Goal: Transaction & Acquisition: Book appointment/travel/reservation

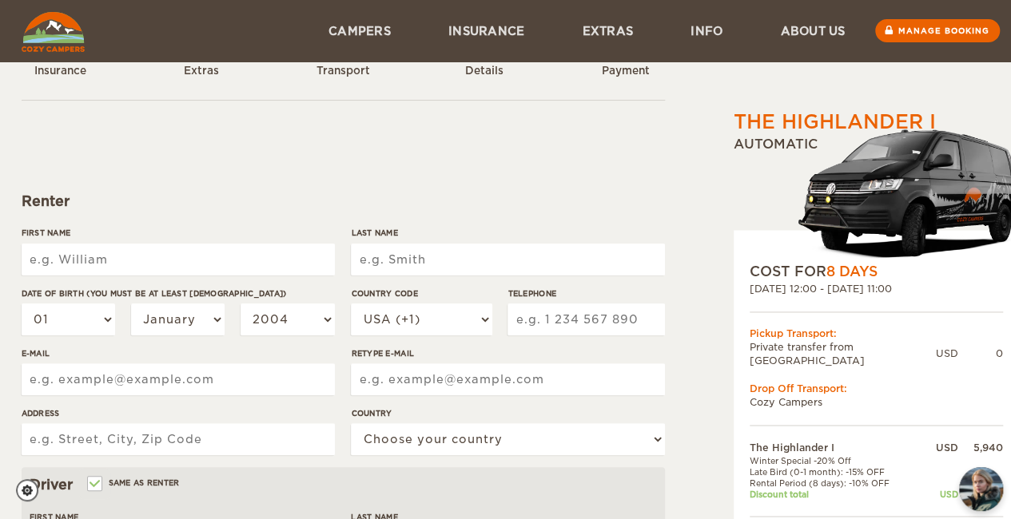
scroll to position [55, 0]
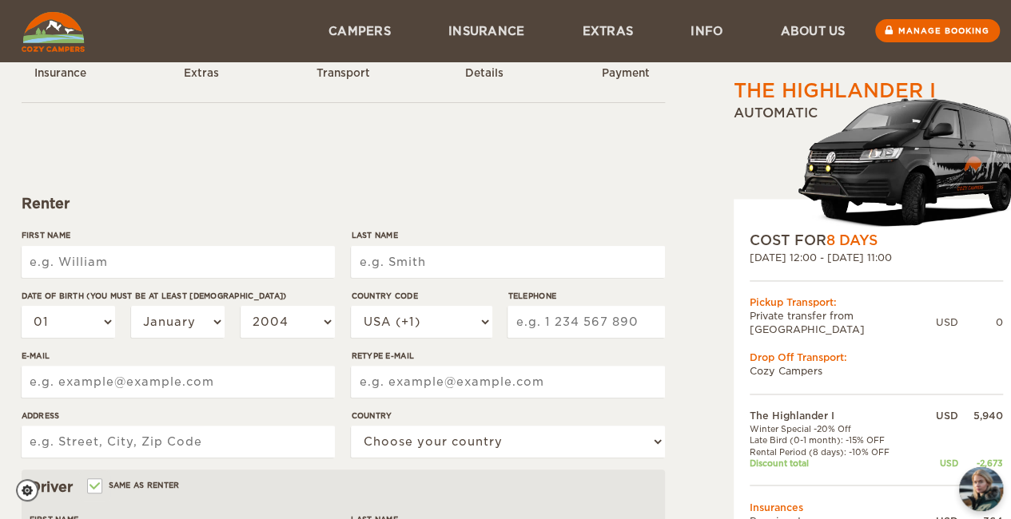
click at [141, 263] on input "First Name" at bounding box center [178, 262] width 313 height 32
type input "[DEMOGRAPHIC_DATA]"
type input "[PERSON_NAME]"
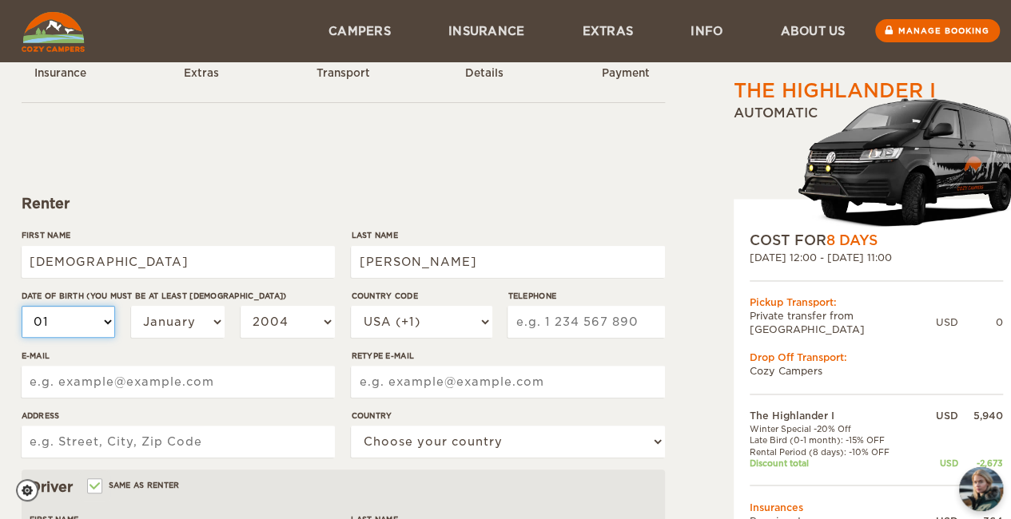
type input "[PERSON_NAME]"
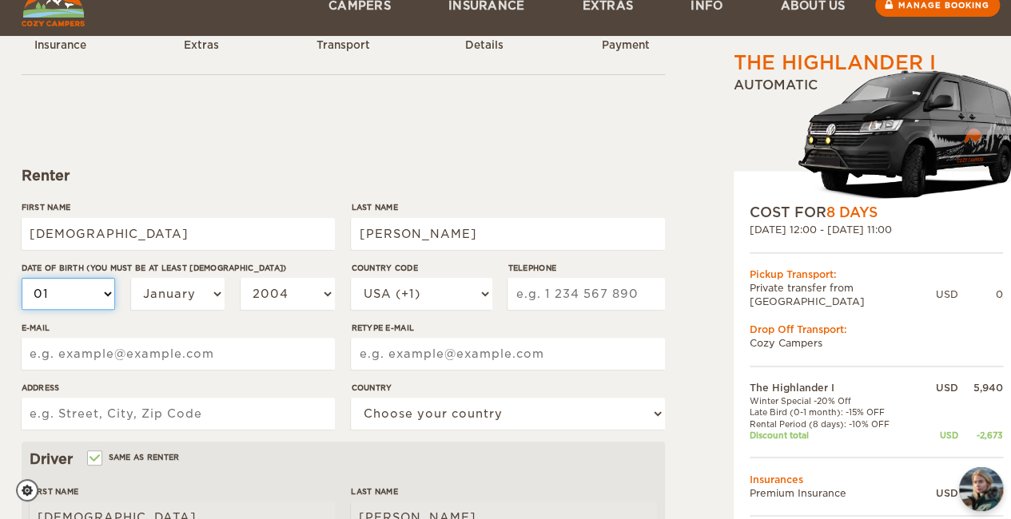
scroll to position [85, 0]
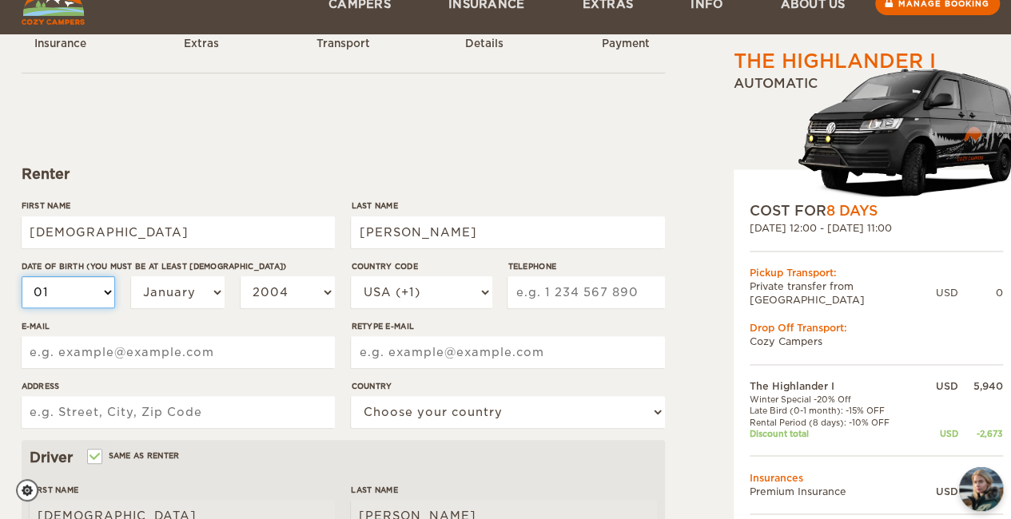
click at [70, 293] on select "01 02 03 04 05 06 07 08 09 10 11 12 13 14 15 16 17 18 19 20 21 22 23 24 25 26 2…" at bounding box center [69, 293] width 94 height 32
select select "11"
click at [22, 277] on select "01 02 03 04 05 06 07 08 09 10 11 12 13 14 15 16 17 18 19 20 21 22 23 24 25 26 2…" at bounding box center [69, 293] width 94 height 32
select select "11"
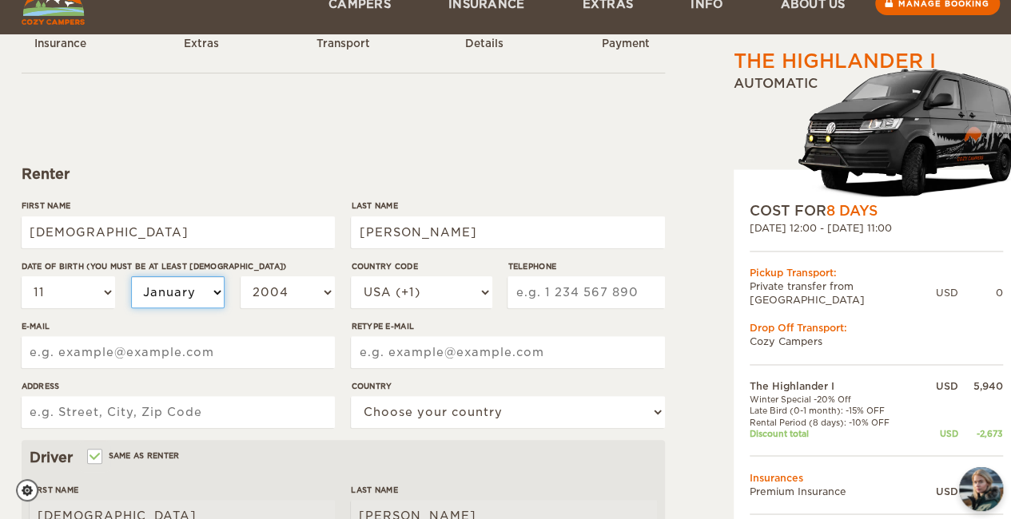
select select "11"
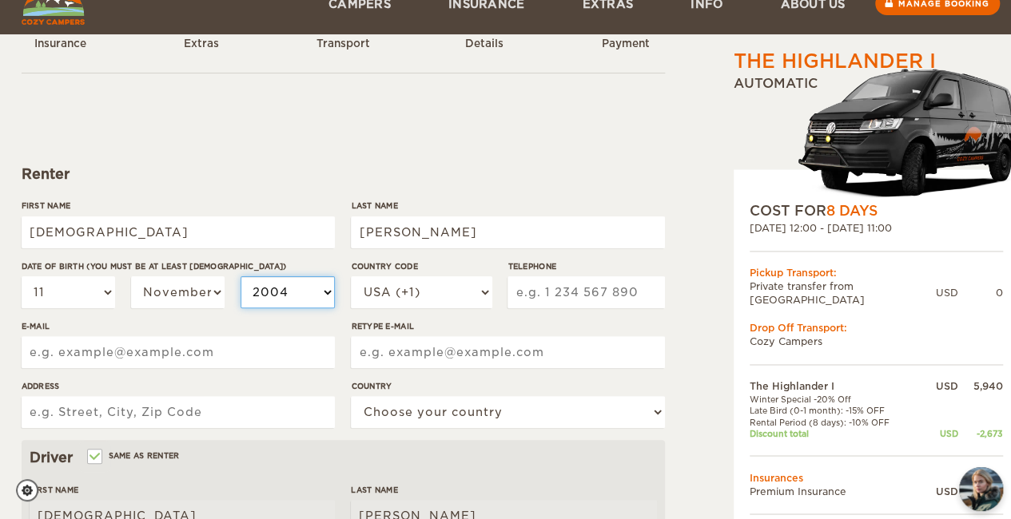
select select "2003"
select select "2001"
type input "2148642226"
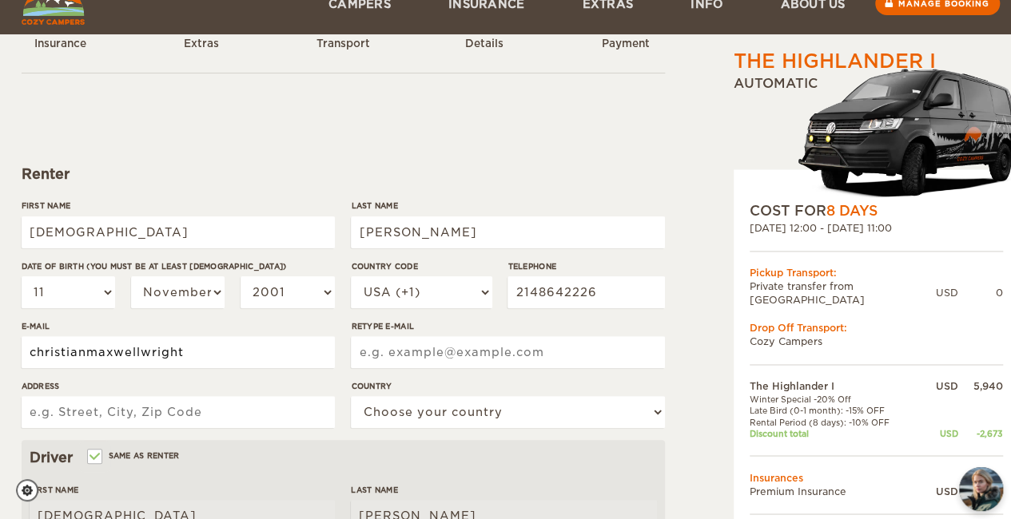
scroll to position [213, 0]
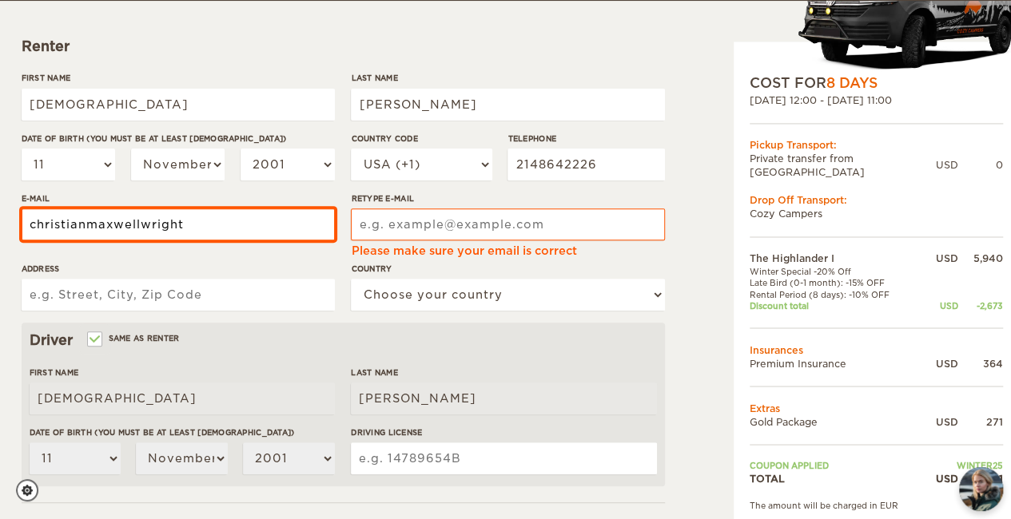
click at [214, 225] on input "christianmaxwellwright" at bounding box center [178, 225] width 313 height 32
type input "[EMAIL_ADDRESS][DOMAIN_NAME]"
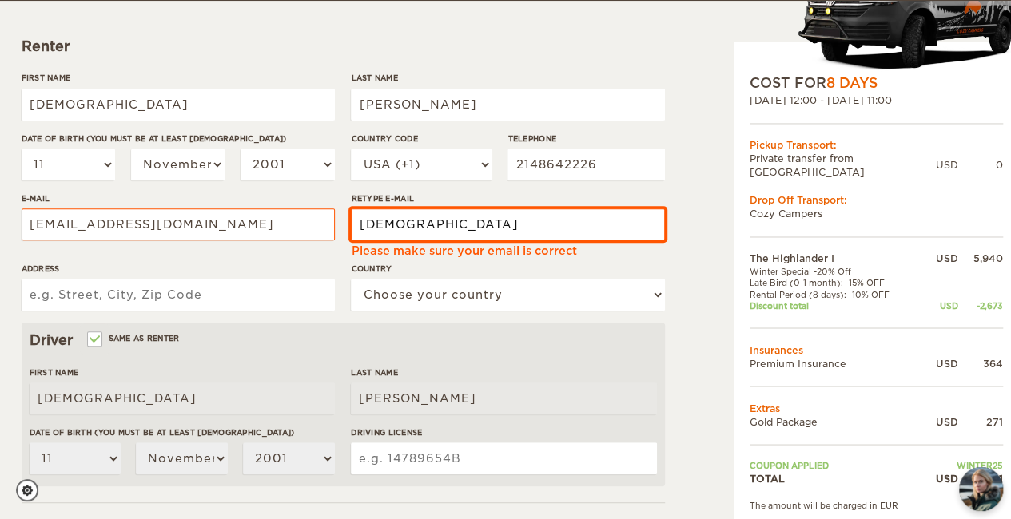
type input "[EMAIL_ADDRESS][DOMAIN_NAME]"
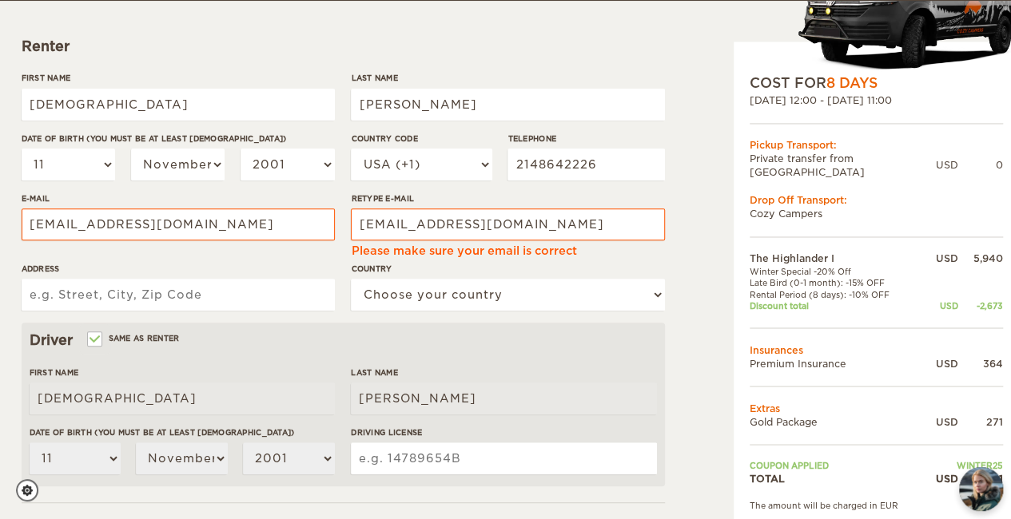
type input "[STREET_ADDRESS][PERSON_NAME]"
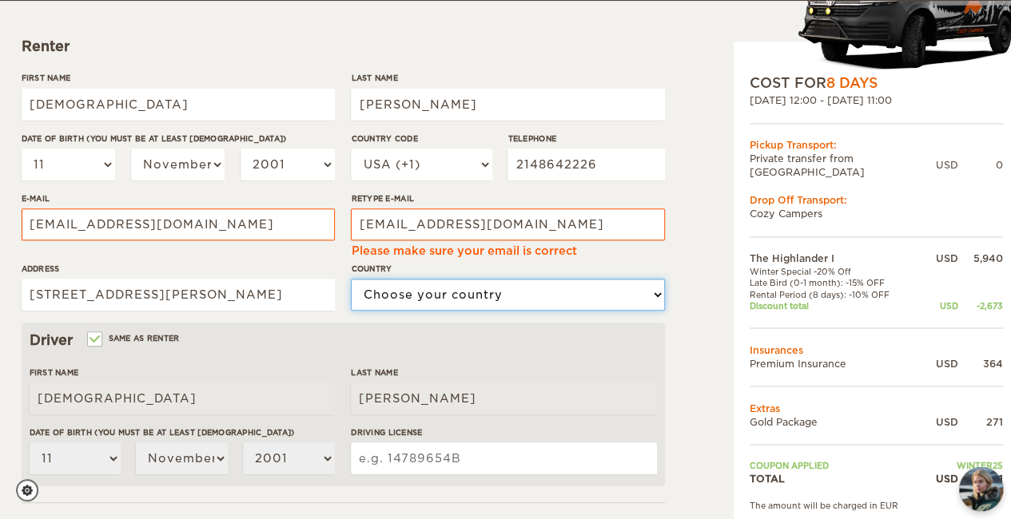
select select "222"
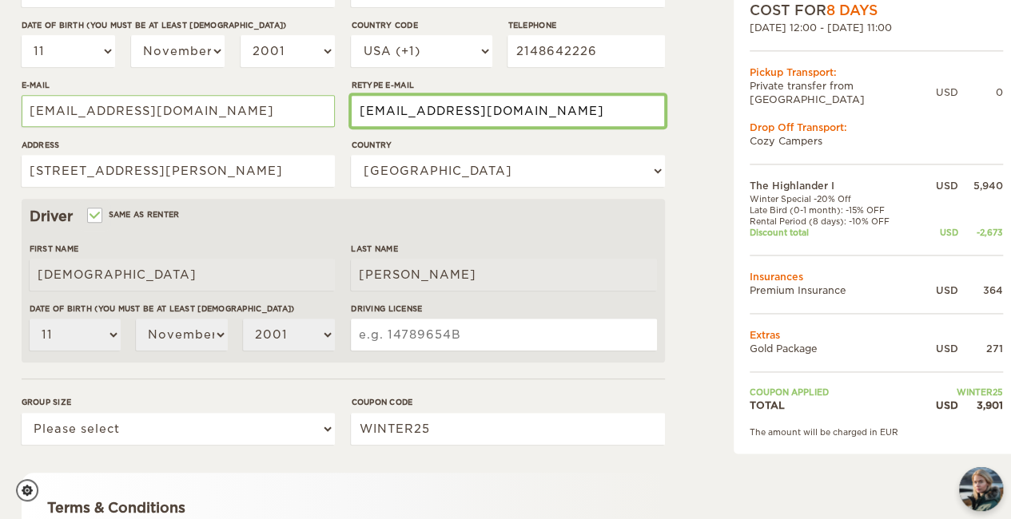
scroll to position [326, 0]
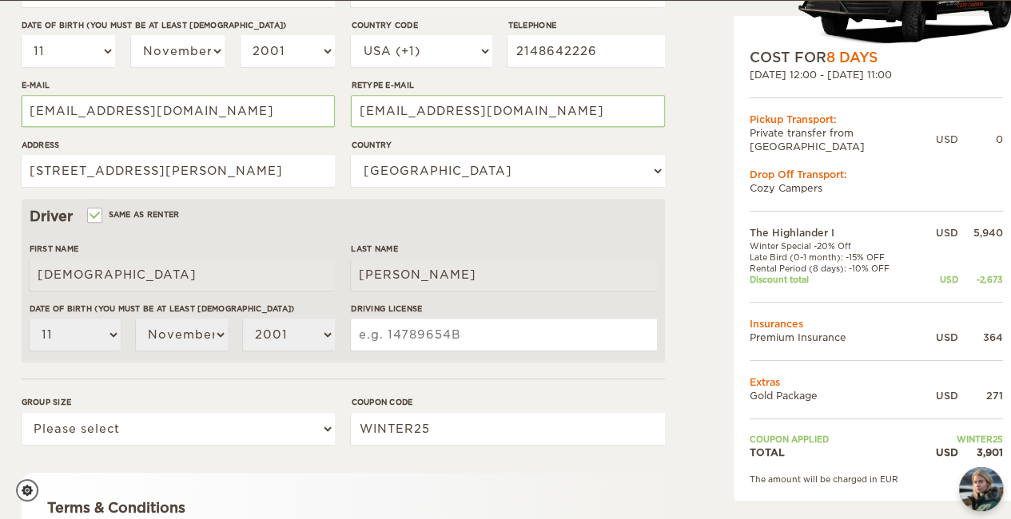
click at [379, 335] on input "Driving License" at bounding box center [503, 335] width 305 height 32
type input "42269104"
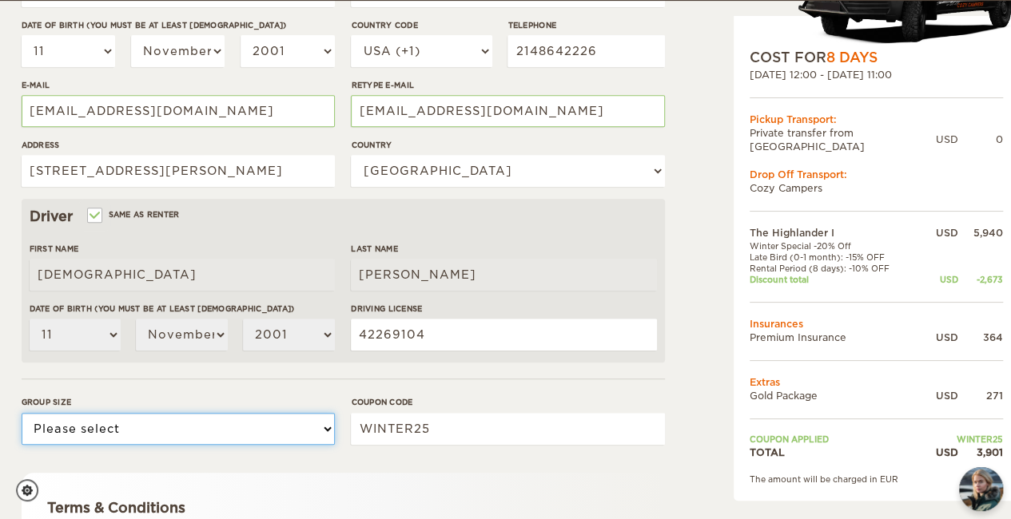
click at [201, 426] on select "Please select 1 2" at bounding box center [178, 429] width 313 height 32
select select "1"
click at [22, 413] on select "Please select 1 2" at bounding box center [178, 429] width 313 height 32
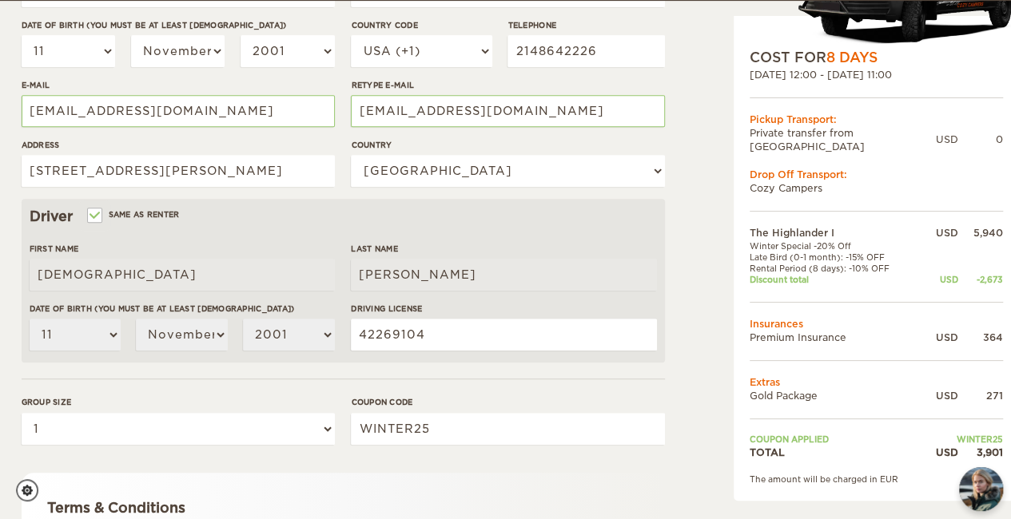
click at [257, 388] on form "Renter First Name [DEMOGRAPHIC_DATA] Last Name [PERSON_NAME] Date of birth (You…" at bounding box center [343, 251] width 643 height 841
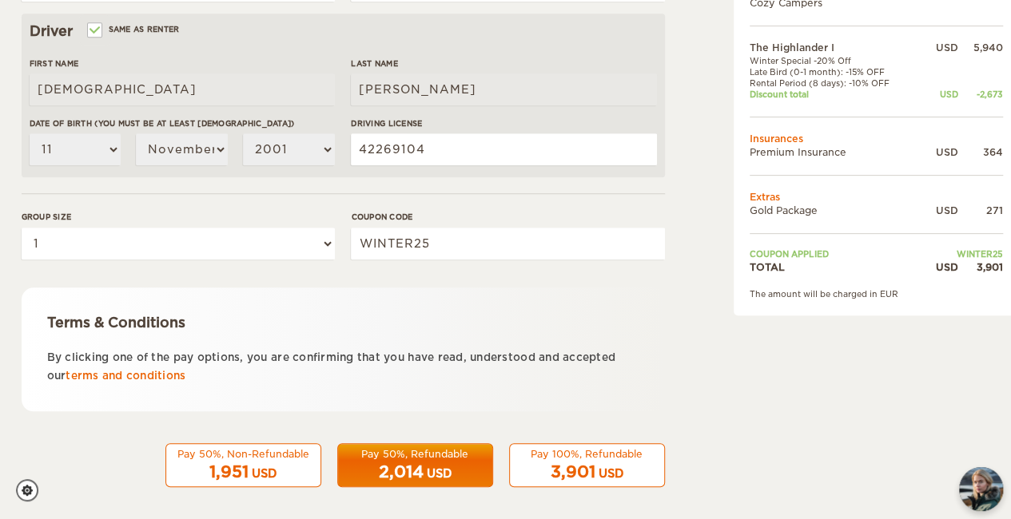
scroll to position [519, 0]
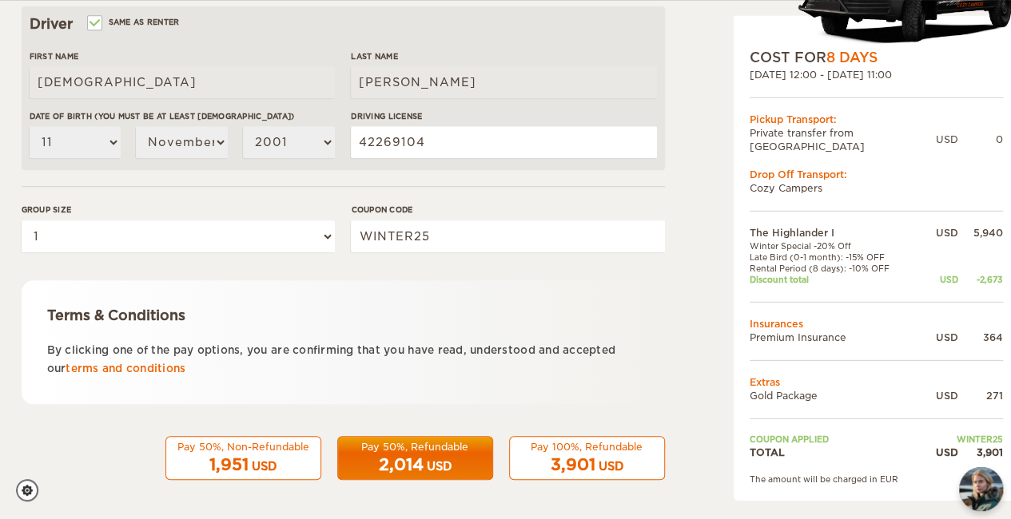
click at [541, 442] on div "Pay 100%, Refundable" at bounding box center [586, 447] width 135 height 14
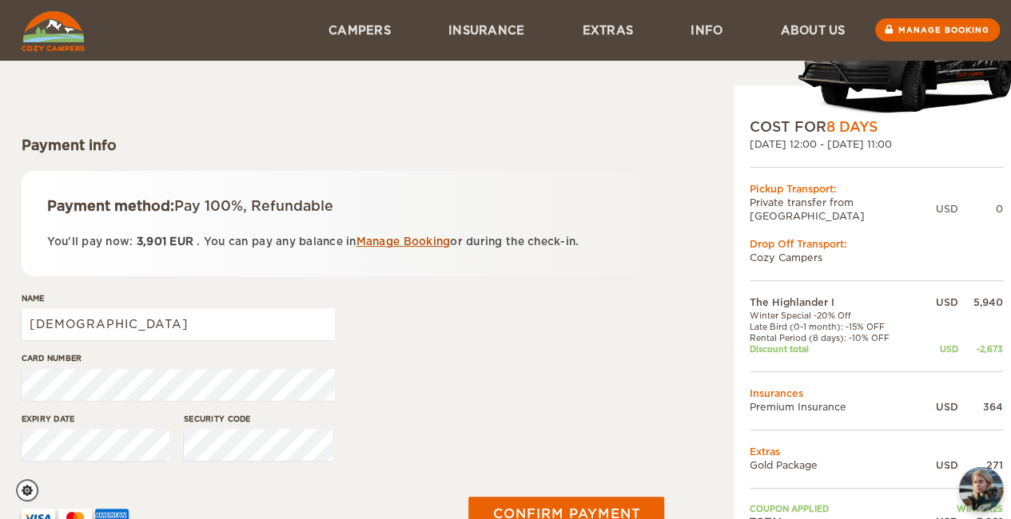
scroll to position [181, 0]
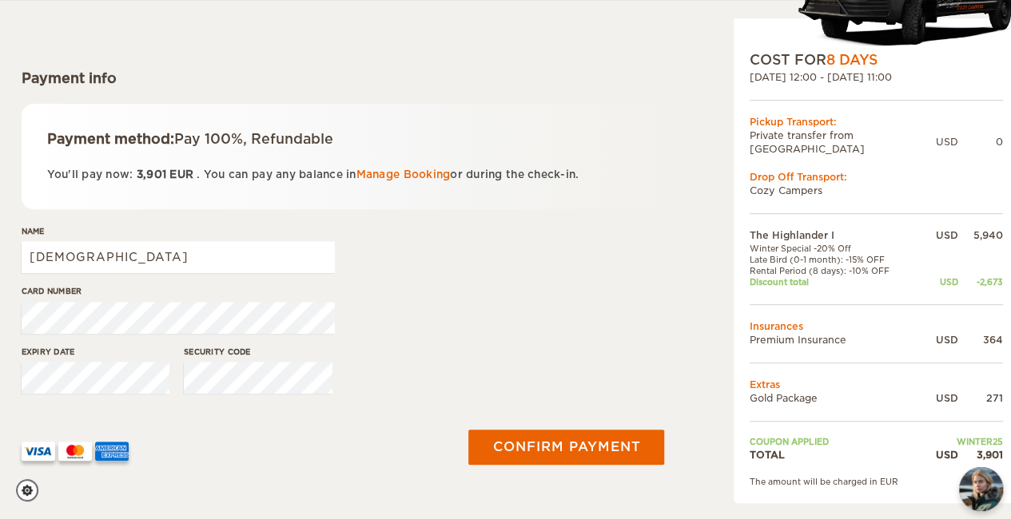
click at [387, 194] on div "Payment method: Pay 100%, Refundable You'll pay now: 3,901 EUR . You can pay an…" at bounding box center [343, 156] width 643 height 105
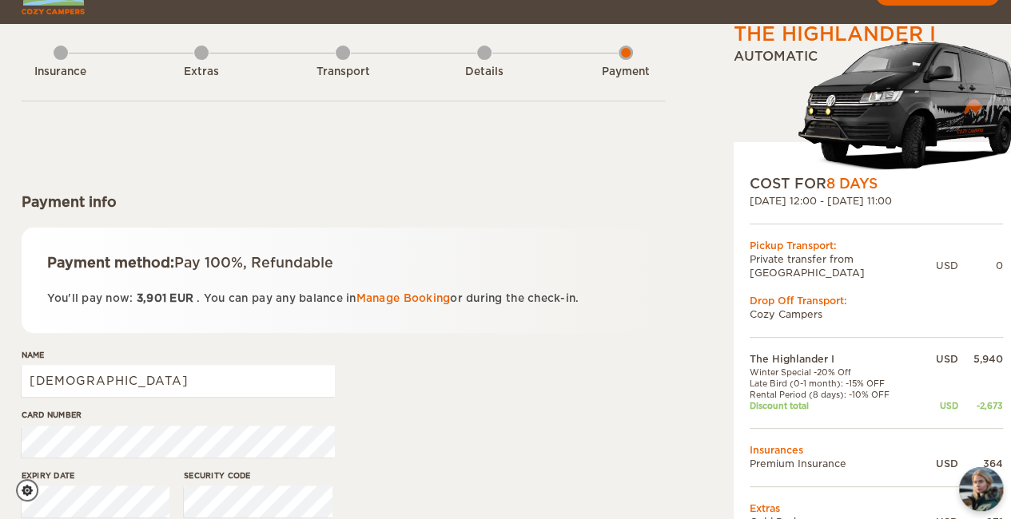
scroll to position [56, 0]
